Goal: Information Seeking & Learning: Find specific fact

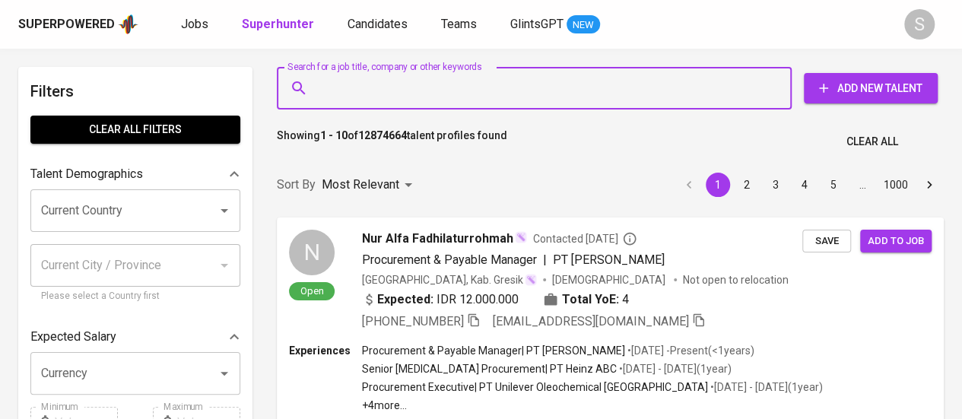
click at [450, 84] on input "Search for a job title, company or other keywords" at bounding box center [538, 88] width 448 height 29
paste input "[EMAIL_ADDRESS][DOMAIN_NAME]"
type input "[EMAIL_ADDRESS][DOMAIN_NAME]"
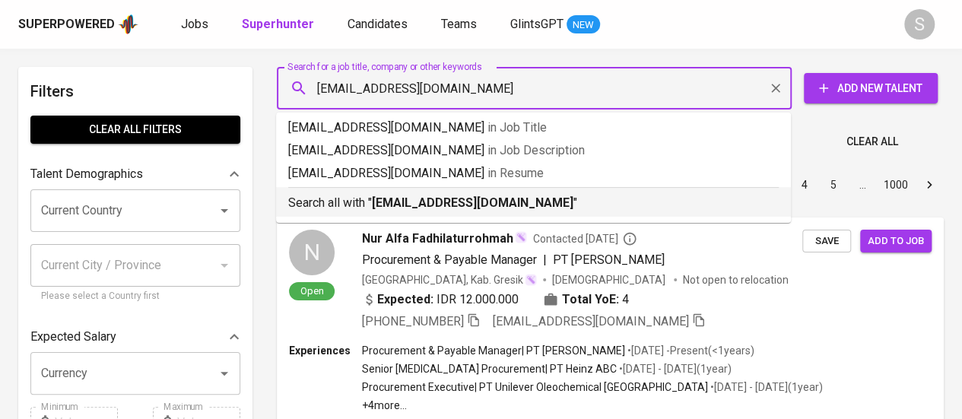
click at [428, 200] on b "[EMAIL_ADDRESS][DOMAIN_NAME]" at bounding box center [473, 202] width 202 height 14
click at [456, 202] on div "Sort By Most Relevant MOST_RELEVANT 1 2 3 4 5 … 1000" at bounding box center [610, 185] width 685 height 46
click at [438, 202] on div "Sort By Most Relevant MOST_RELEVANT 1 2 3 4 5 … 1000" at bounding box center [610, 185] width 685 height 46
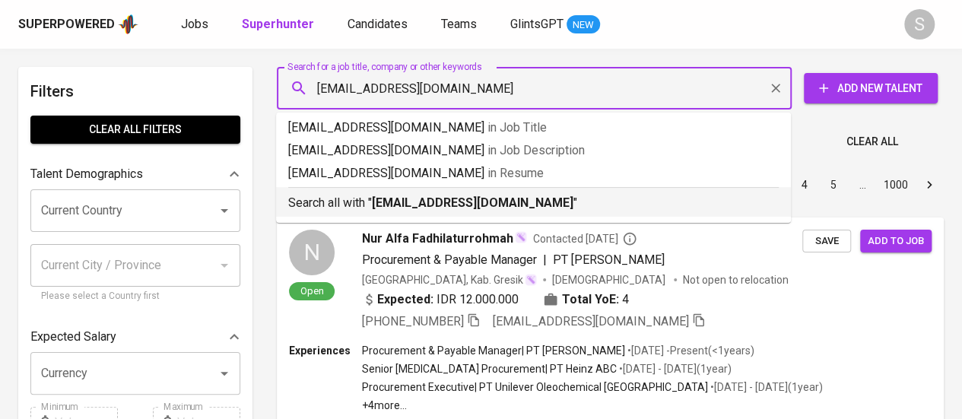
click at [476, 198] on div "Sort By Most Relevant MOST_RELEVANT 1 2 3 4 5 … 1000" at bounding box center [610, 185] width 685 height 46
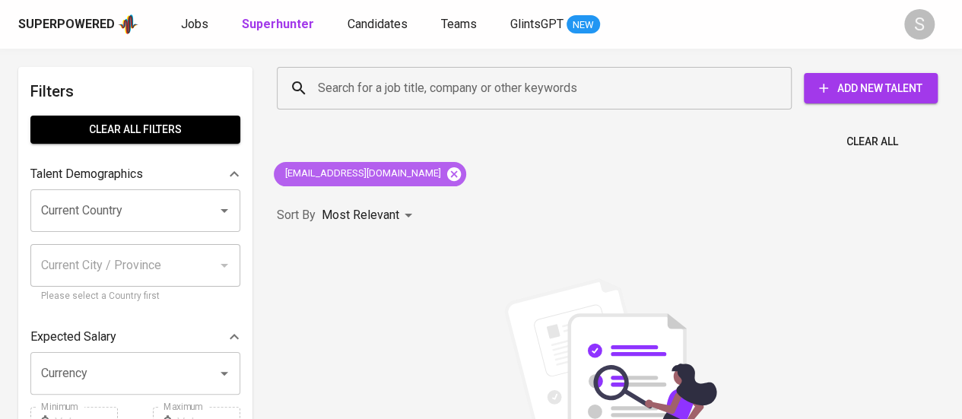
click at [447, 176] on icon at bounding box center [454, 174] width 14 height 14
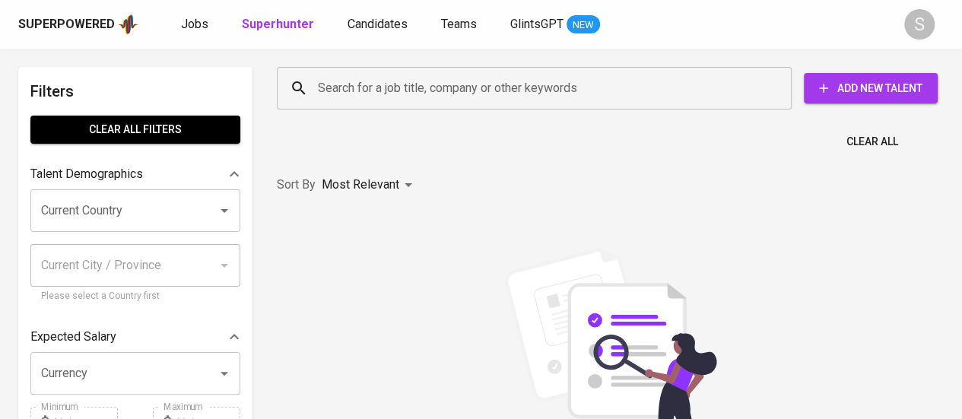
click at [456, 94] on input "Search for a job title, company or other keywords" at bounding box center [538, 88] width 448 height 29
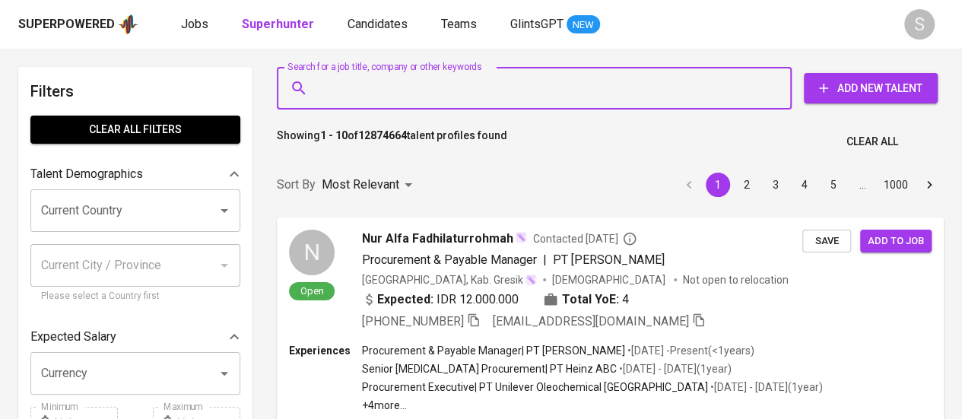
paste input "[EMAIL_ADDRESS][DOMAIN_NAME]"
type input "[EMAIL_ADDRESS][DOMAIN_NAME]"
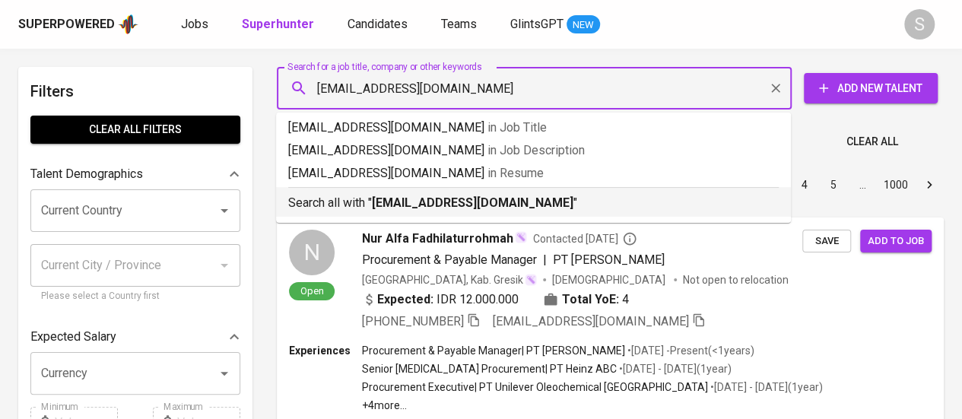
click at [392, 203] on b "[EMAIL_ADDRESS][DOMAIN_NAME]" at bounding box center [473, 202] width 202 height 14
click at [407, 195] on div "Sort By Most Relevant MOST_RELEVANT 1 2 3 4 5 … 1000" at bounding box center [610, 185] width 685 height 46
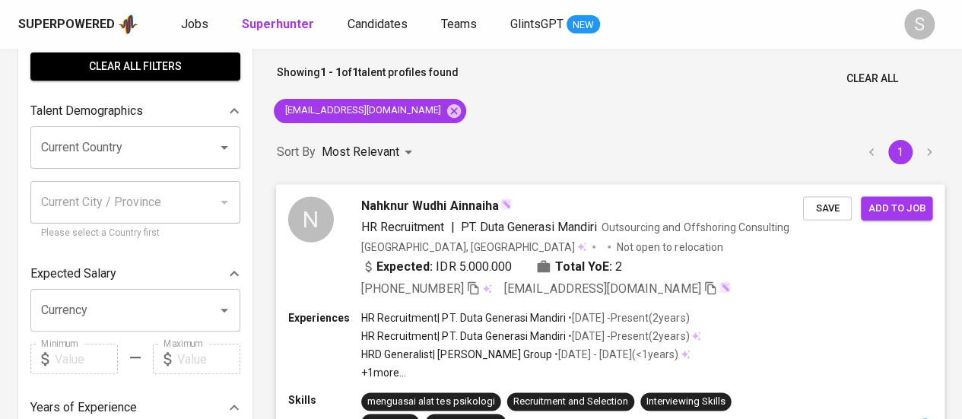
scroll to position [66, 0]
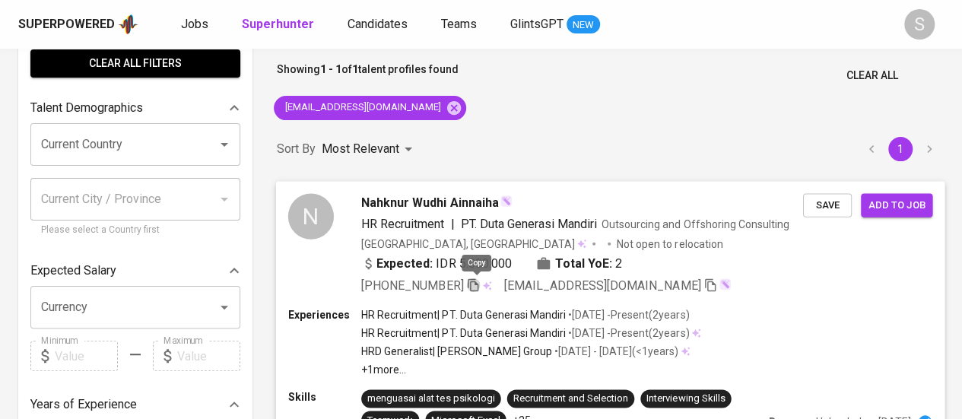
click at [480, 278] on icon "button" at bounding box center [473, 285] width 14 height 14
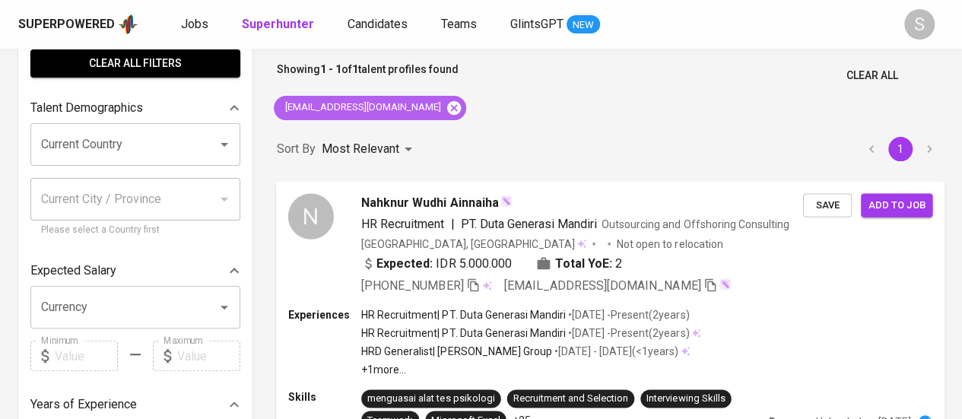
click at [461, 106] on icon at bounding box center [454, 107] width 14 height 14
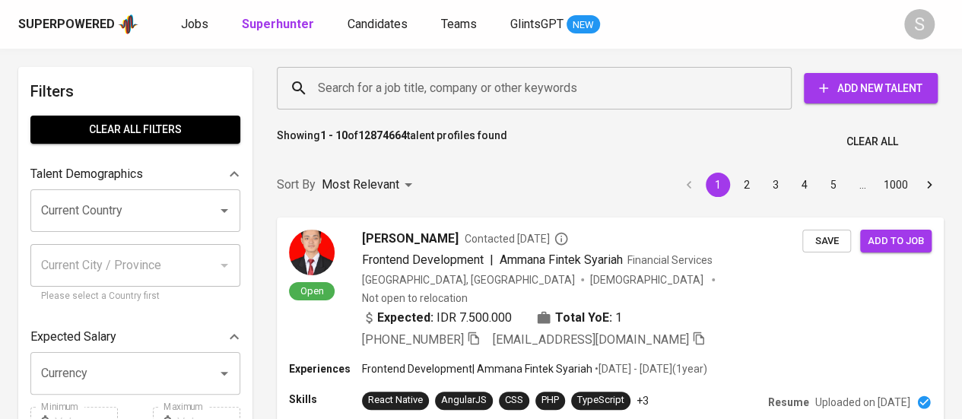
click at [373, 87] on input "Search for a job title, company or other keywords" at bounding box center [538, 88] width 448 height 29
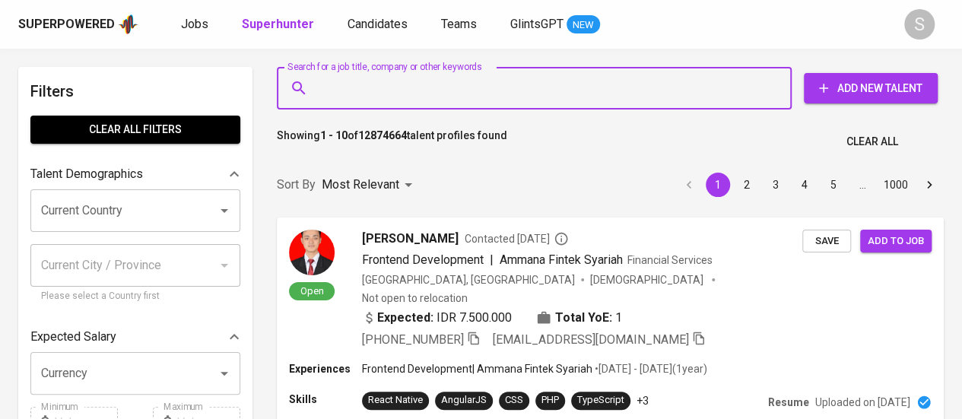
paste input "[EMAIL_ADDRESS][DOMAIN_NAME]"
type input "[EMAIL_ADDRESS][DOMAIN_NAME]"
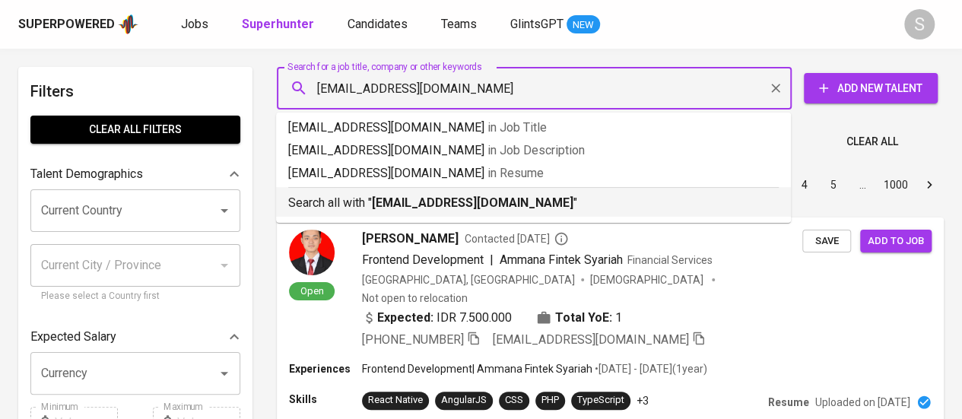
click at [473, 208] on b "[EMAIL_ADDRESS][DOMAIN_NAME]" at bounding box center [473, 202] width 202 height 14
click at [478, 208] on div "Sort By Most Relevant MOST_RELEVANT 1 2 3 4 5 … 1000" at bounding box center [610, 185] width 685 height 46
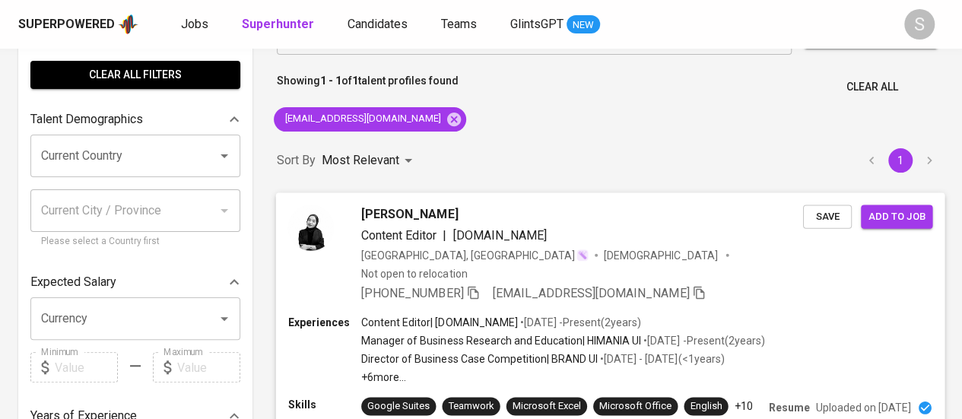
scroll to position [59, 0]
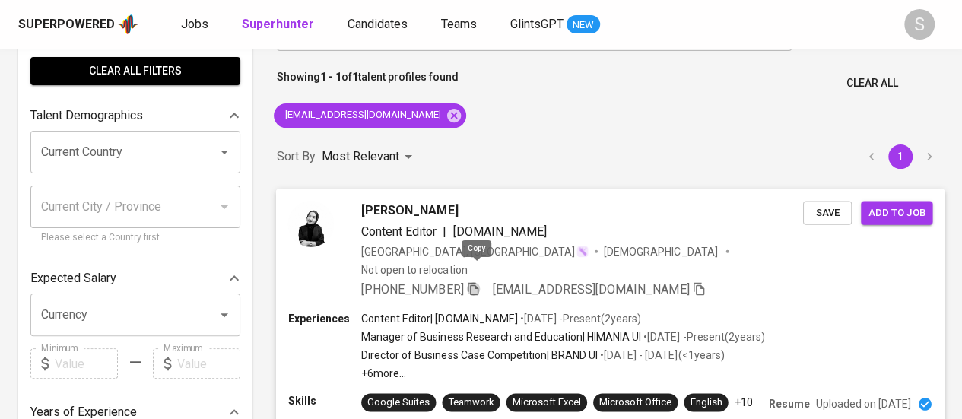
click at [473, 281] on icon "button" at bounding box center [473, 288] width 14 height 14
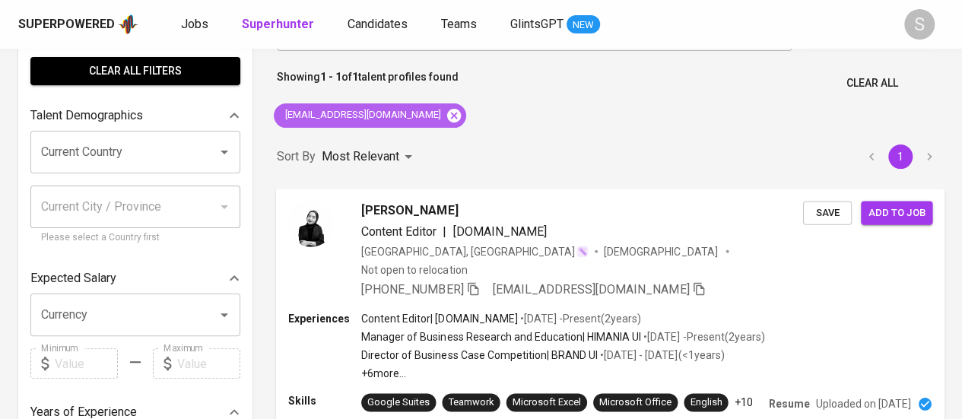
click at [446, 116] on icon at bounding box center [454, 115] width 17 height 17
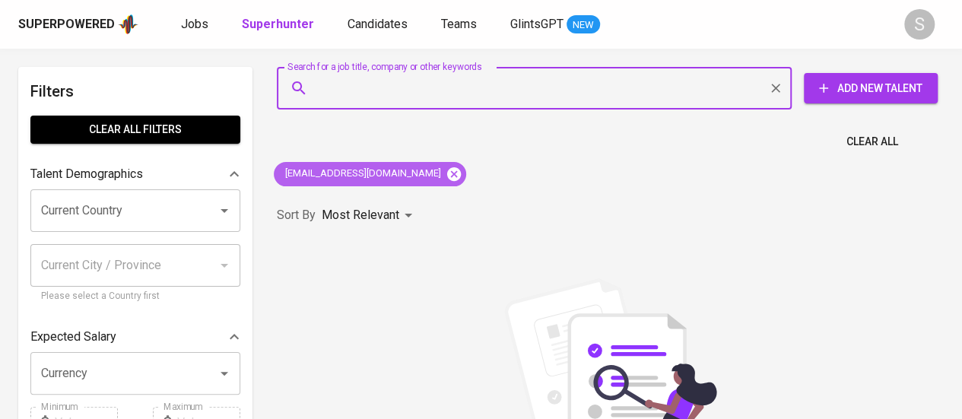
click at [447, 178] on icon at bounding box center [454, 174] width 14 height 14
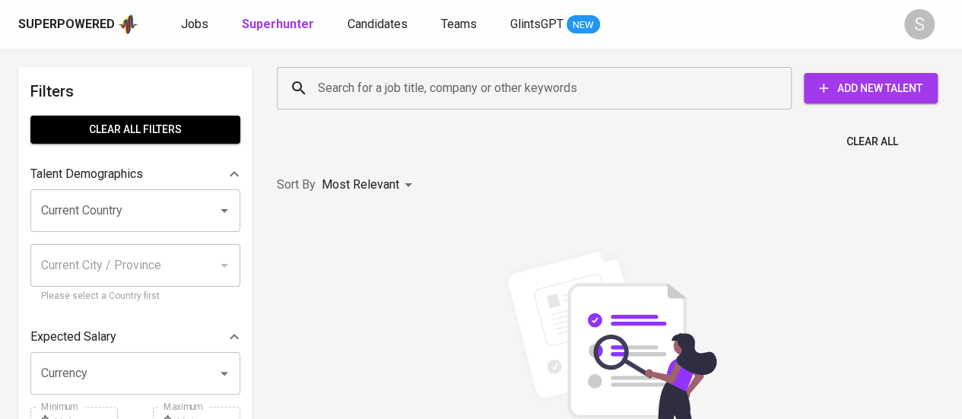
click at [508, 92] on input "Search for a job title, company or other keywords" at bounding box center [538, 88] width 448 height 29
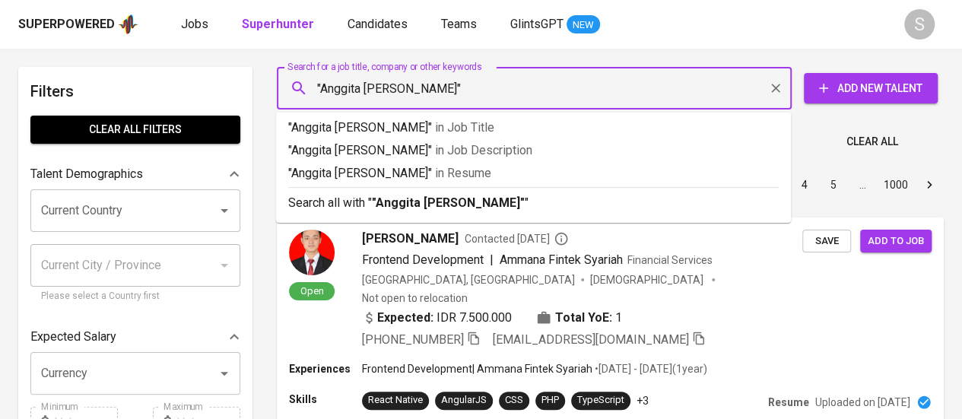
type input ""Anggita Veronica Marthin""
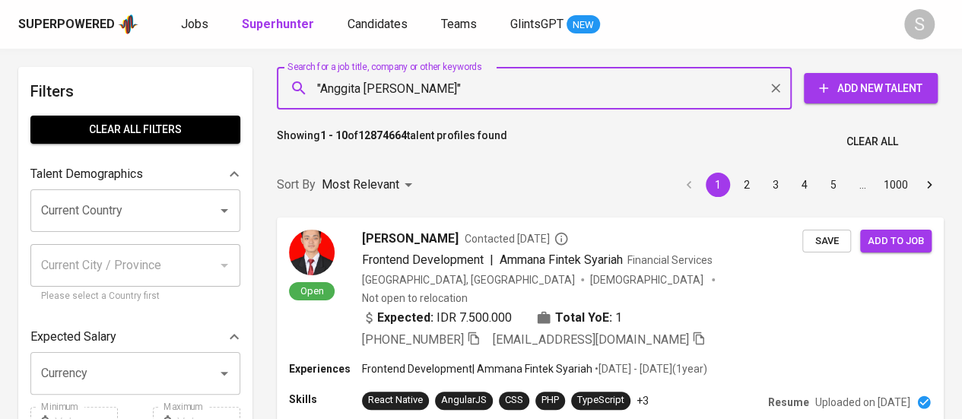
click at [494, 89] on input ""Anggita Veronica Marthin"" at bounding box center [538, 88] width 448 height 29
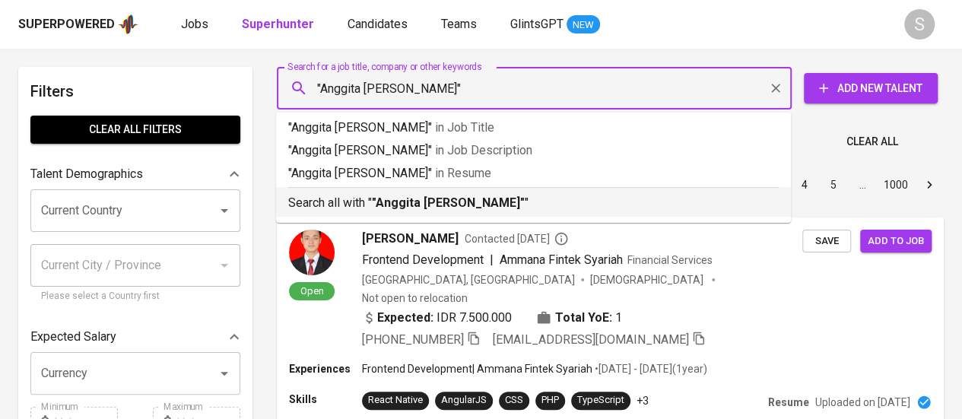
click at [472, 206] on b ""Anggita Veronica Marthin"" at bounding box center [448, 202] width 153 height 14
click at [375, 199] on div "Most Relevant" at bounding box center [370, 185] width 96 height 28
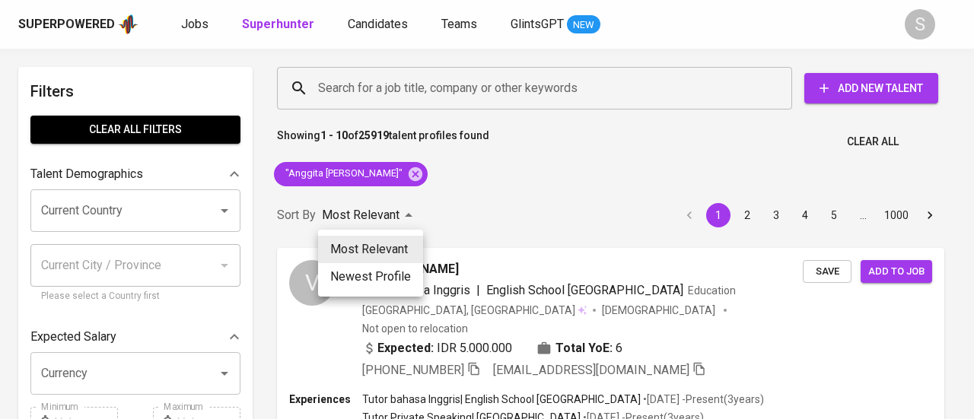
click at [481, 175] on div at bounding box center [487, 209] width 974 height 419
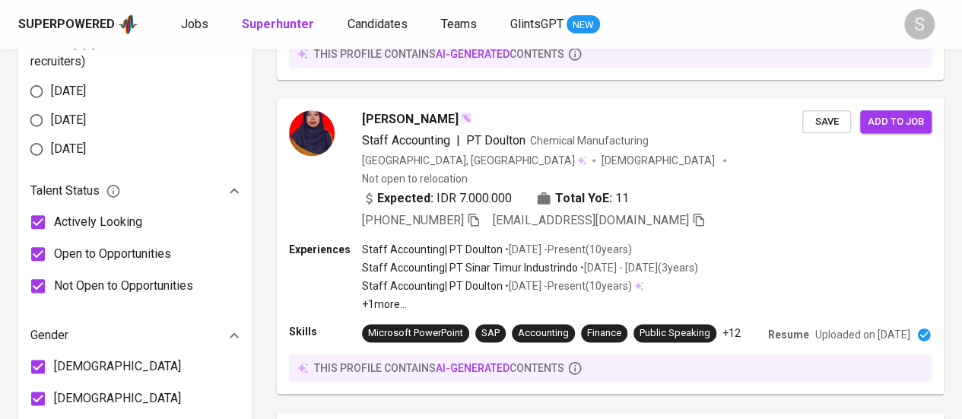
scroll to position [2866, 0]
